Goal: Transaction & Acquisition: Obtain resource

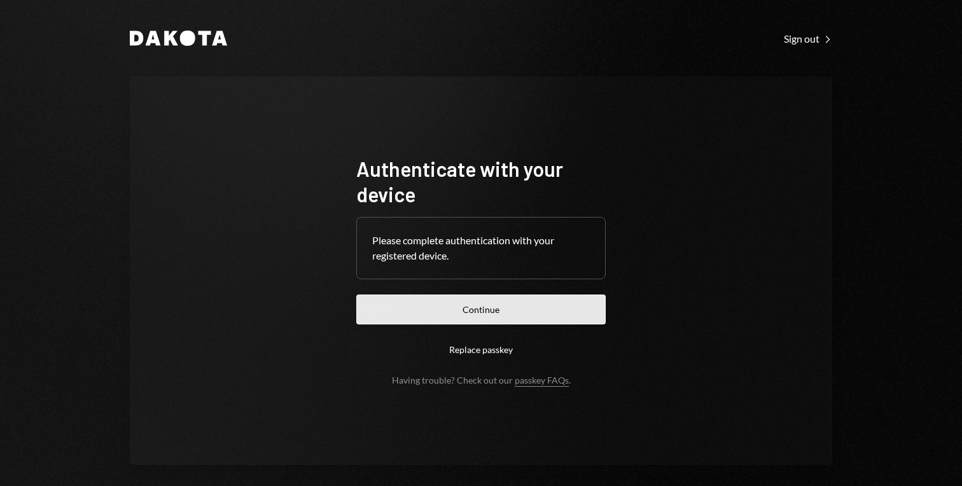
click at [481, 311] on button "Continue" at bounding box center [480, 310] width 249 height 30
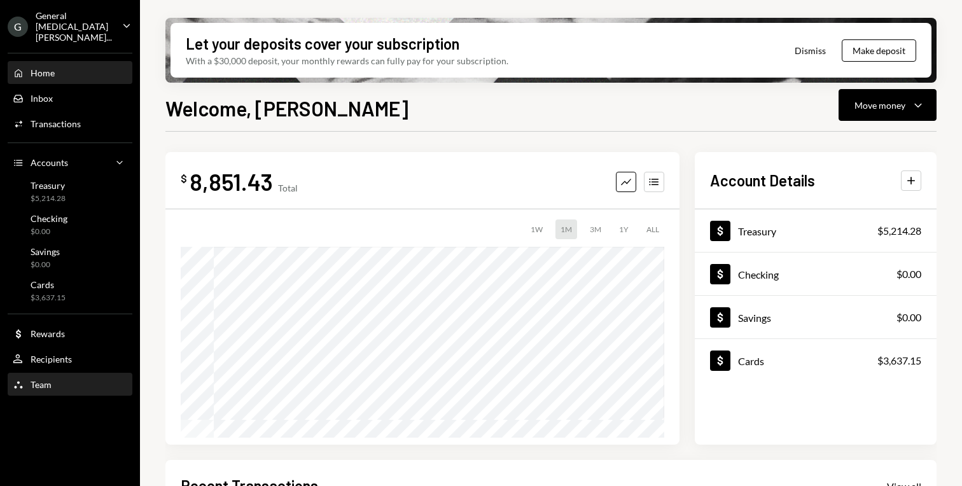
click at [22, 383] on div "Team Team" at bounding box center [70, 385] width 114 height 22
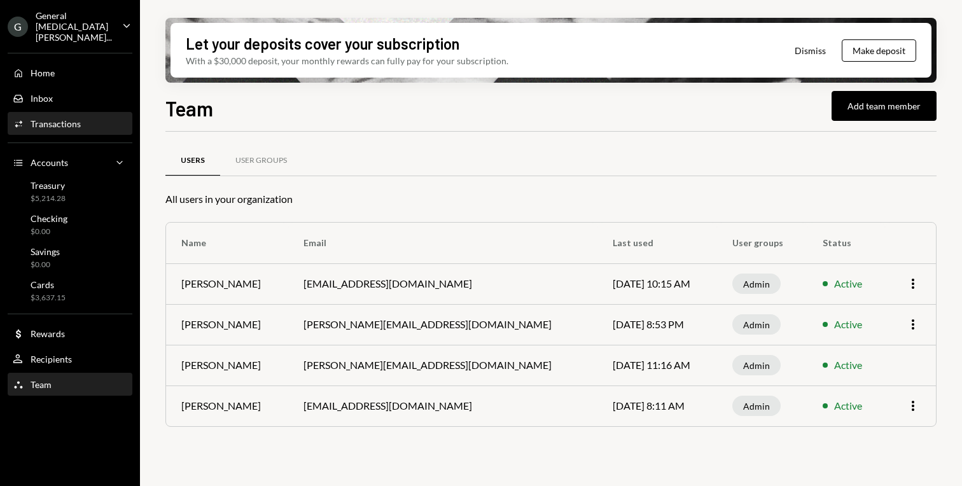
click at [69, 118] on div "Transactions" at bounding box center [56, 123] width 50 height 11
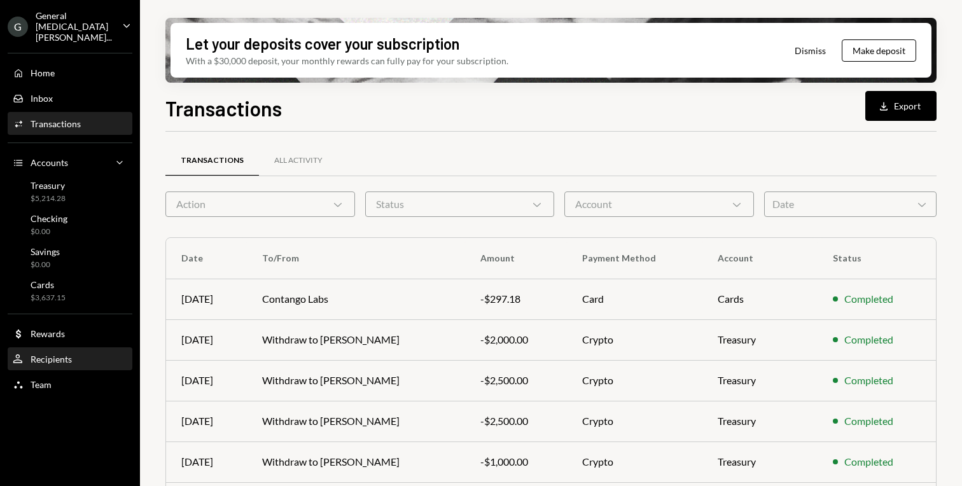
click at [58, 354] on div "User Recipients" at bounding box center [42, 359] width 59 height 11
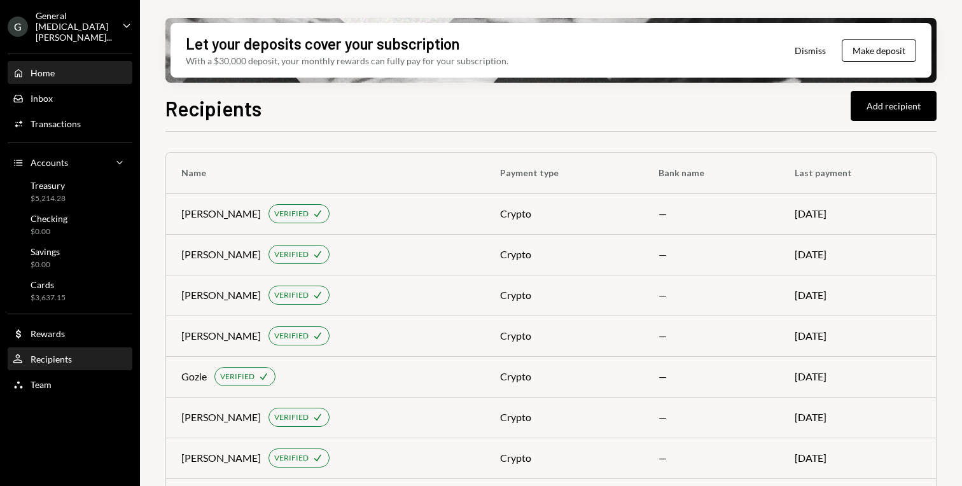
click at [85, 67] on div "Home Home" at bounding box center [70, 72] width 114 height 11
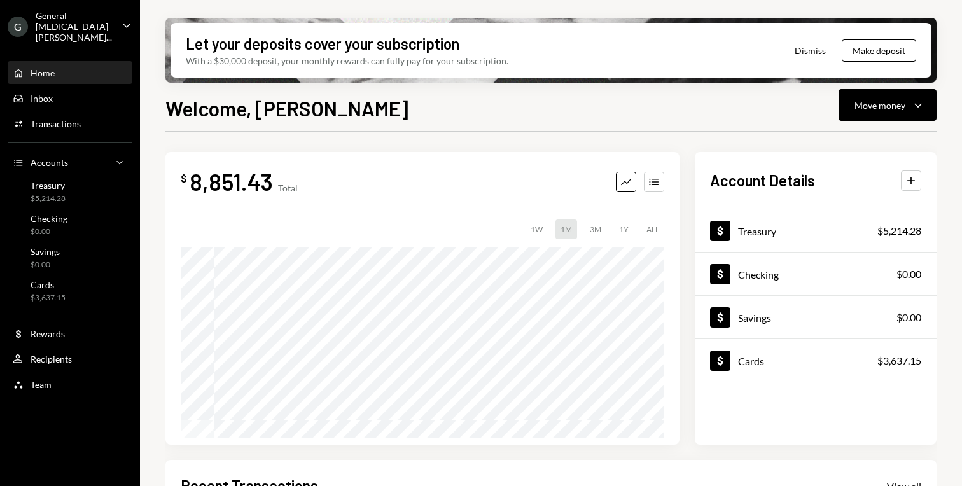
click at [815, 50] on button "Dismiss" at bounding box center [810, 51] width 63 height 30
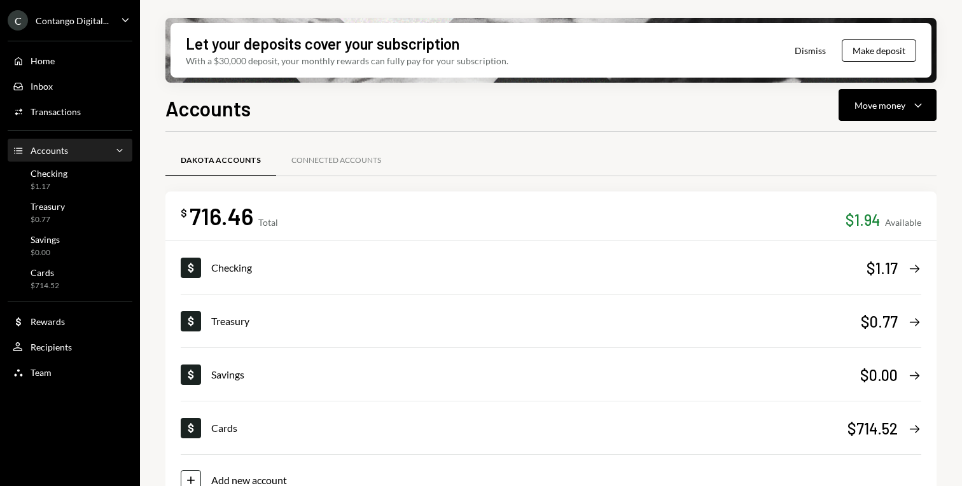
click at [57, 216] on div "$0.77" at bounding box center [48, 219] width 34 height 11
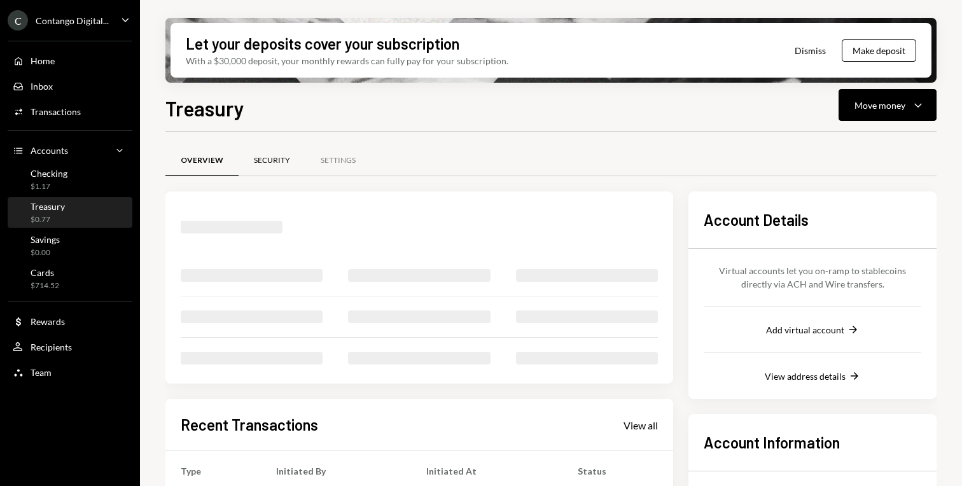
click at [265, 151] on div "Security" at bounding box center [272, 161] width 67 height 31
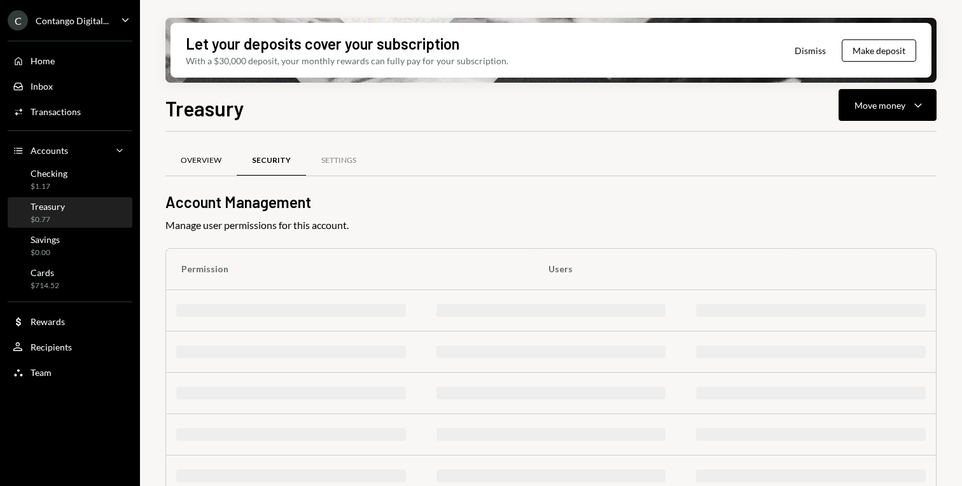
click at [167, 160] on div "Overview" at bounding box center [200, 161] width 71 height 31
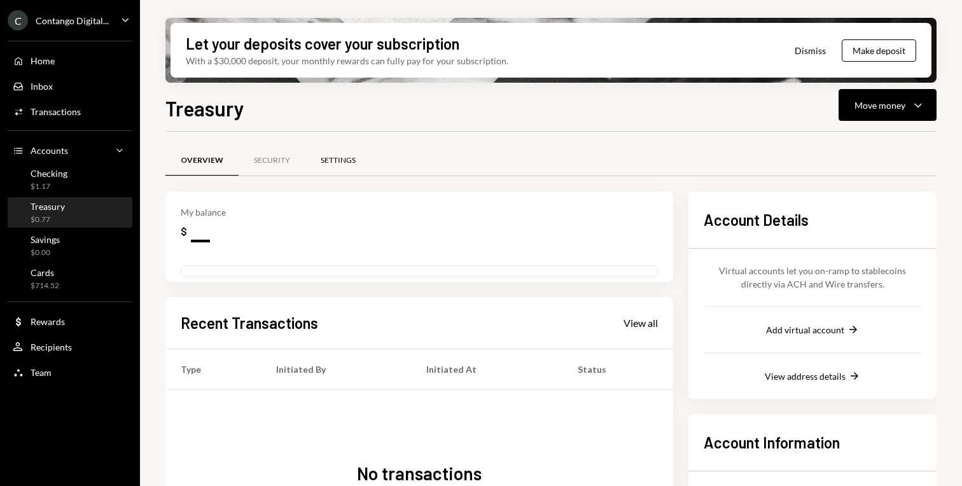
click at [361, 165] on div "Settings" at bounding box center [338, 161] width 66 height 31
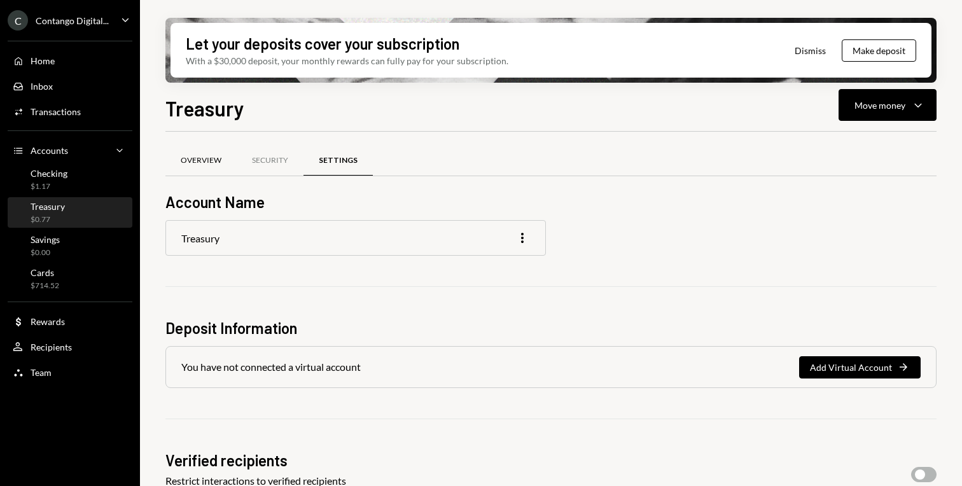
click at [201, 152] on div "Overview" at bounding box center [200, 161] width 71 height 31
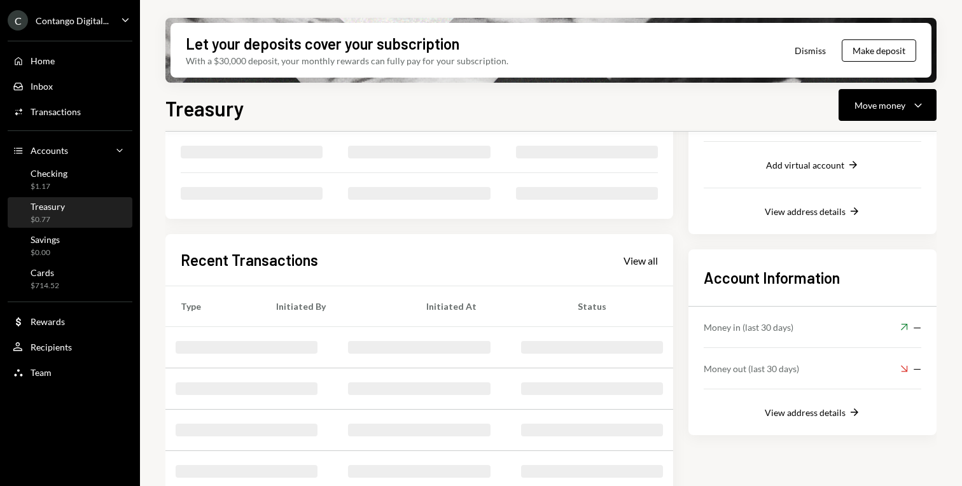
scroll to position [223, 0]
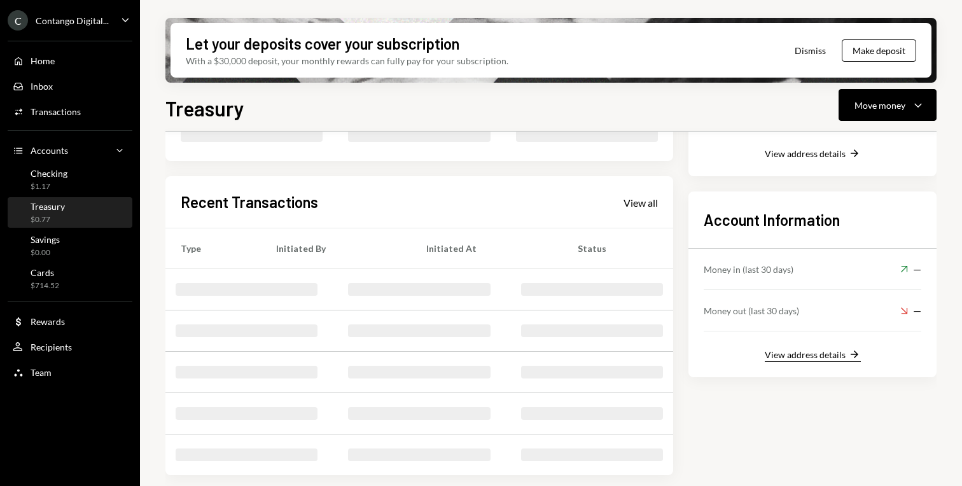
click at [791, 354] on div "View address details" at bounding box center [805, 354] width 81 height 11
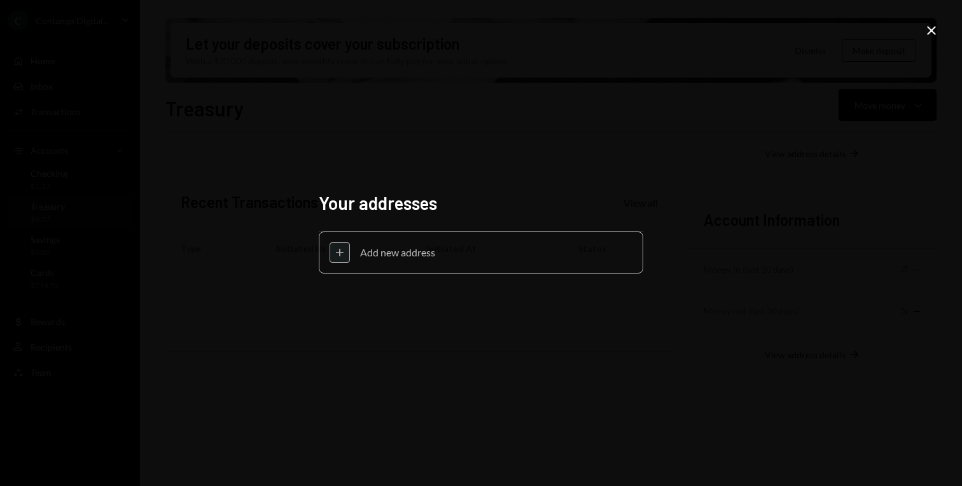
scroll to position [125, 0]
click at [936, 38] on div "Close" at bounding box center [931, 31] width 15 height 17
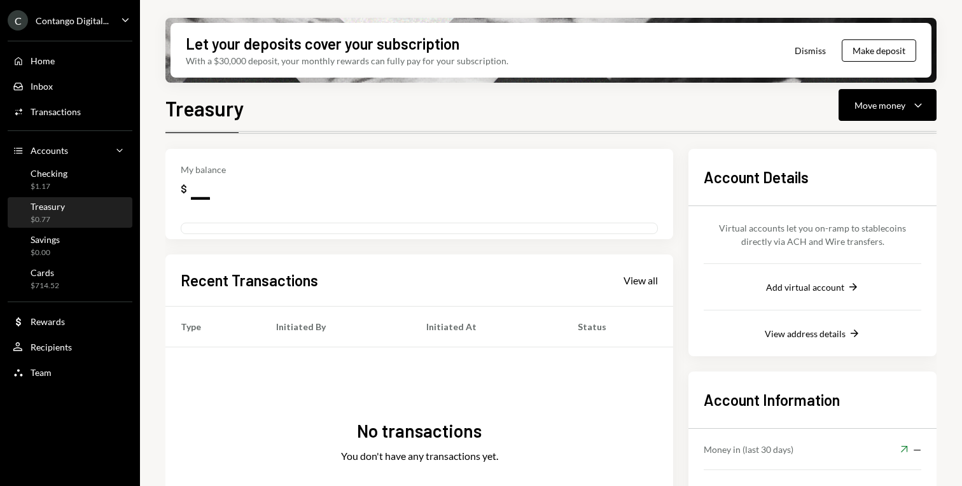
scroll to position [0, 0]
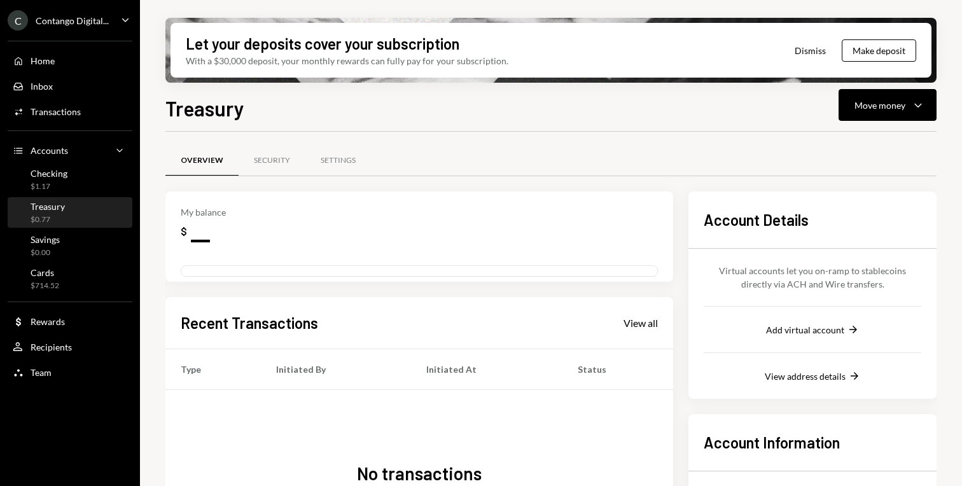
click at [37, 205] on div "Treasury" at bounding box center [48, 206] width 34 height 11
click at [19, 57] on icon "Home" at bounding box center [18, 60] width 11 height 11
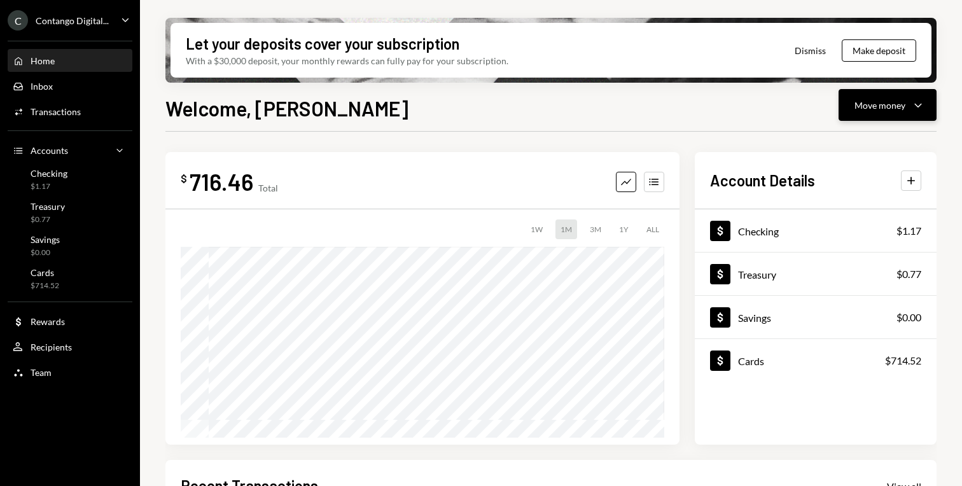
click at [887, 109] on div "Move money" at bounding box center [879, 105] width 51 height 13
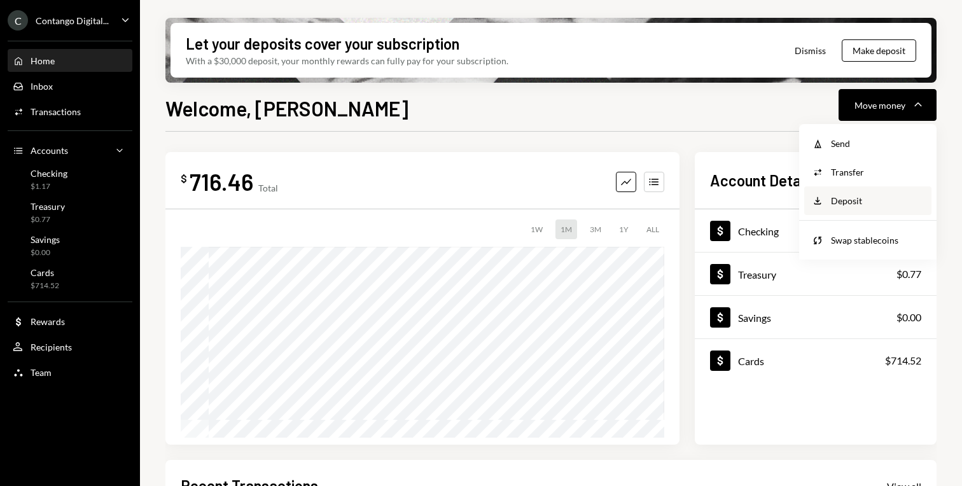
click at [860, 204] on div "Deposit" at bounding box center [877, 200] width 93 height 13
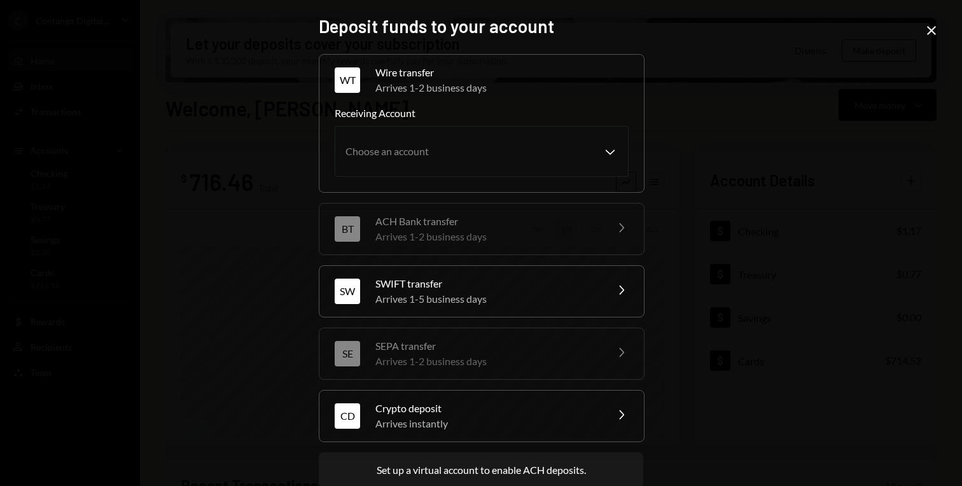
click at [247, 92] on div "Deposit funds to your account WT Wire transfer Arrives 1-2 business days Chevro…" at bounding box center [481, 243] width 962 height 486
click at [295, 142] on div "Deposit funds to your account WT Wire transfer Arrives 1-2 business days Chevro…" at bounding box center [481, 243] width 962 height 486
click at [492, 286] on div "SWIFT transfer" at bounding box center [486, 283] width 223 height 15
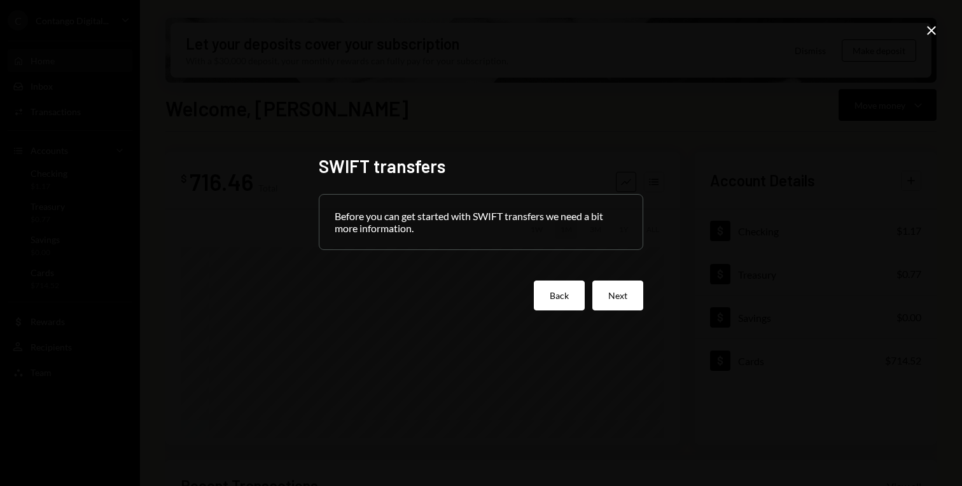
click at [556, 302] on button "Back" at bounding box center [559, 296] width 51 height 30
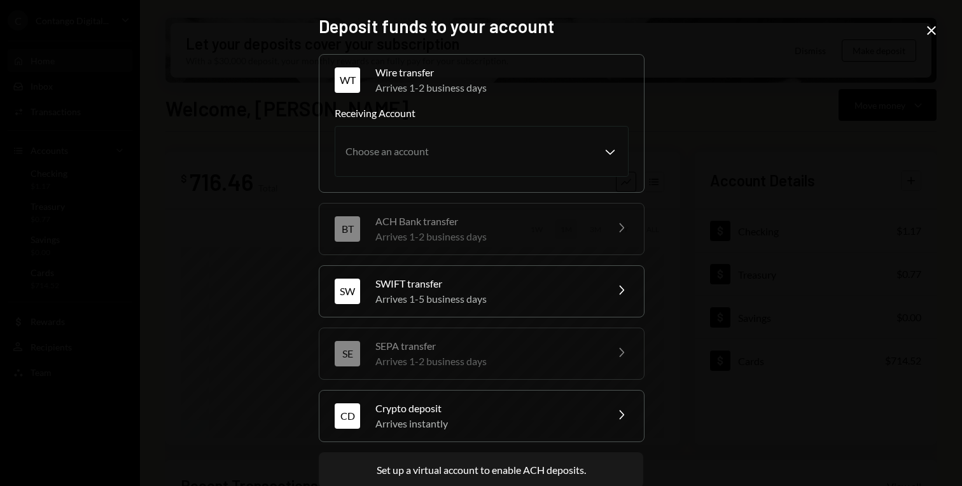
click at [658, 104] on div "Deposit funds to your account WT Wire transfer Arrives 1-2 business days Chevro…" at bounding box center [481, 243] width 962 height 486
click at [927, 32] on icon "Close" at bounding box center [931, 30] width 15 height 15
